Goal: Find specific page/section: Find specific page/section

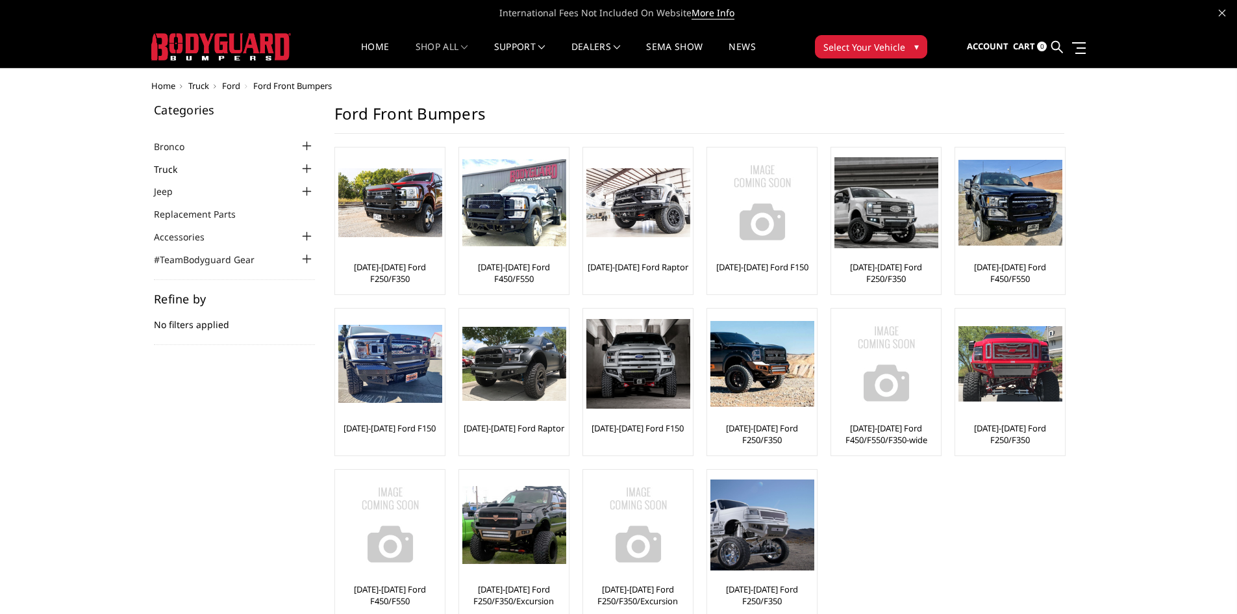
click at [174, 169] on link "Truck" at bounding box center [174, 169] width 40 height 14
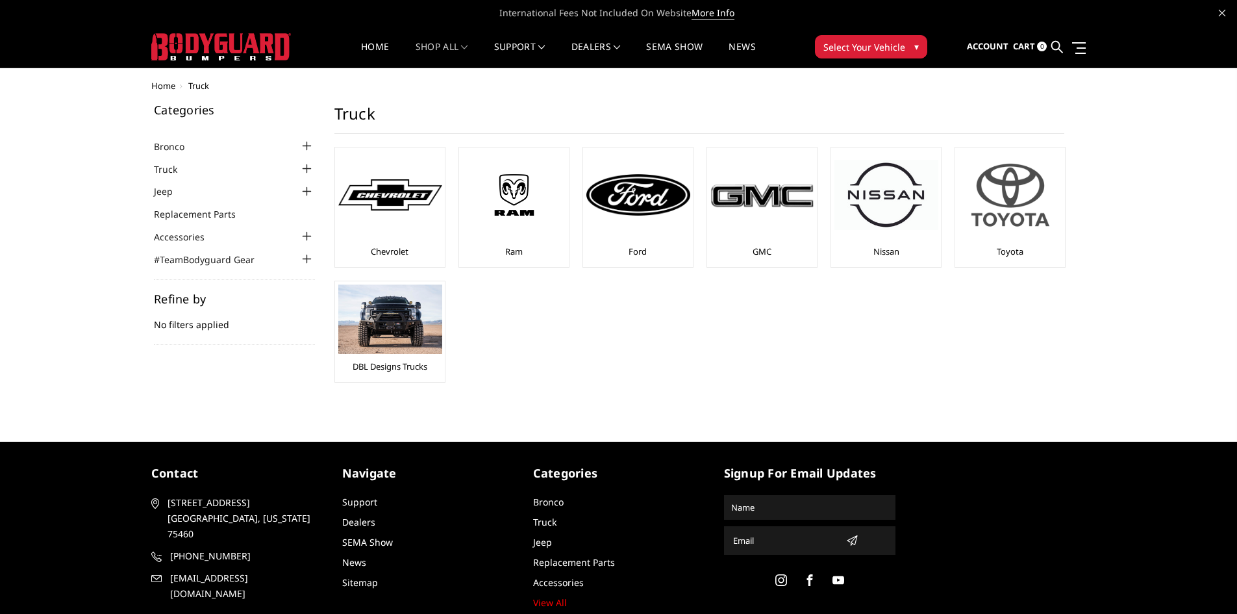
click at [1023, 246] on div "Toyota" at bounding box center [1009, 207] width 103 height 113
click at [1008, 205] on img at bounding box center [1010, 195] width 104 height 88
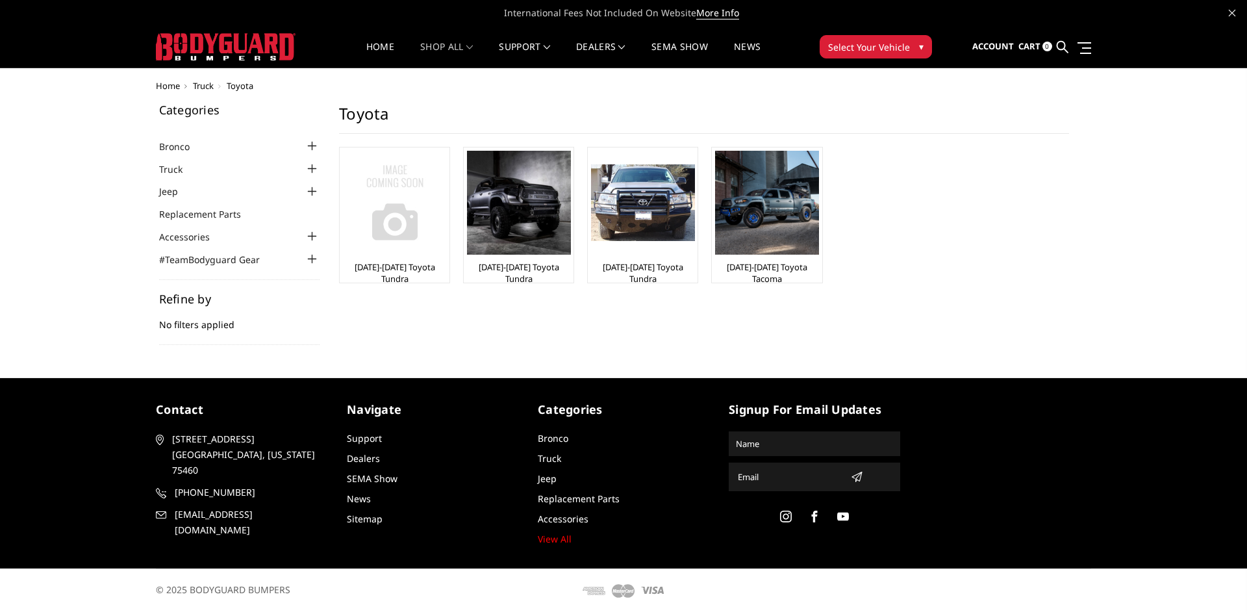
click at [406, 270] on link "[DATE]-[DATE] Toyota Tundra" at bounding box center [394, 272] width 103 height 23
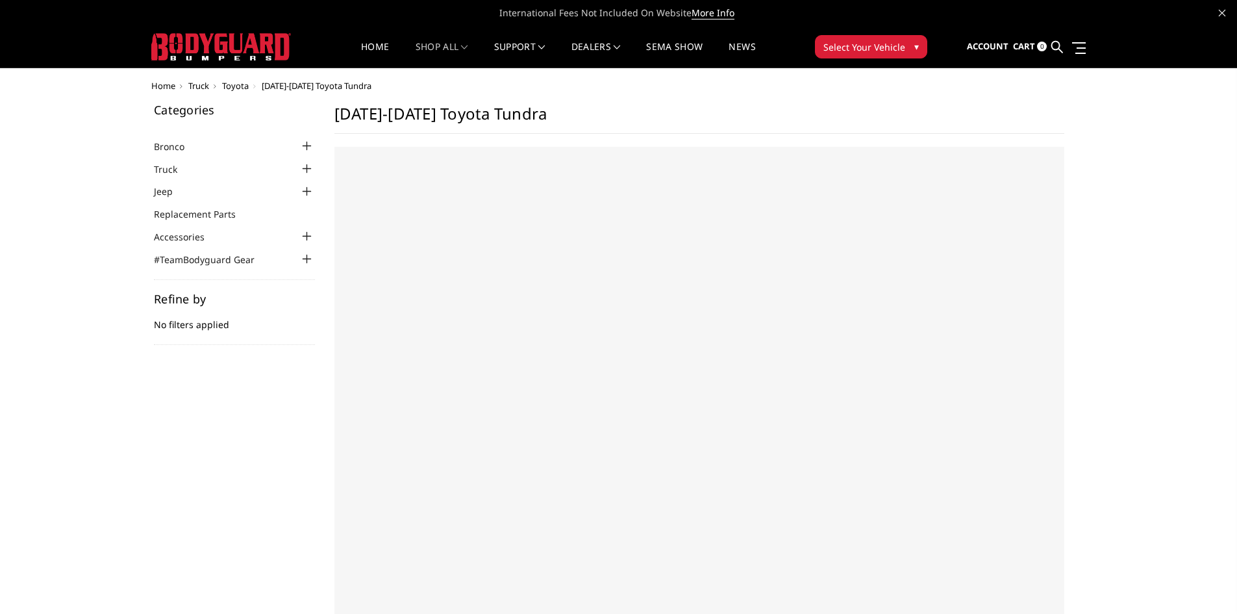
select select "US"
